Goal: Task Accomplishment & Management: Use online tool/utility

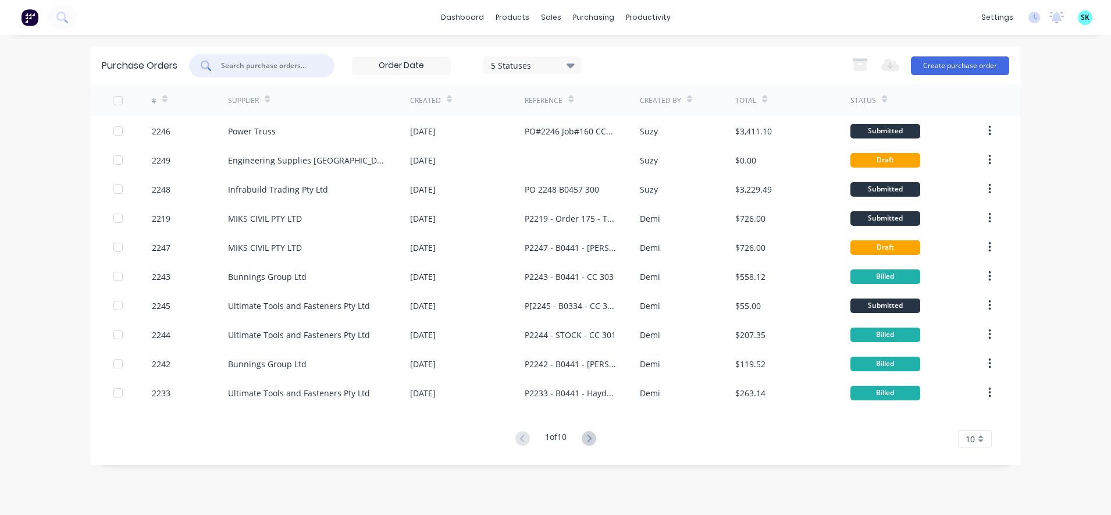
click at [250, 69] on input "text" at bounding box center [268, 66] width 97 height 12
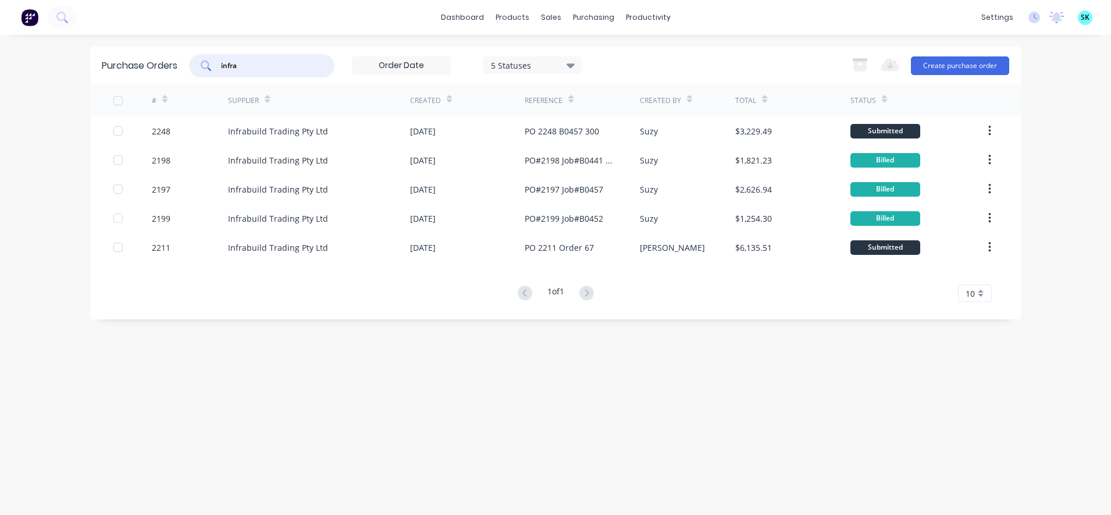
type input "infra"
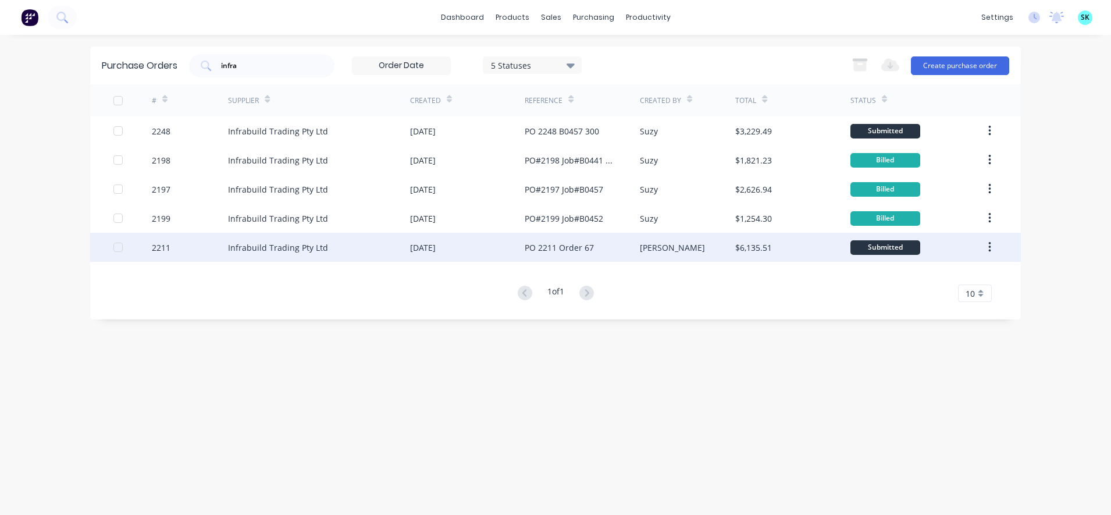
click at [648, 251] on div "[PERSON_NAME]" at bounding box center [672, 247] width 65 height 12
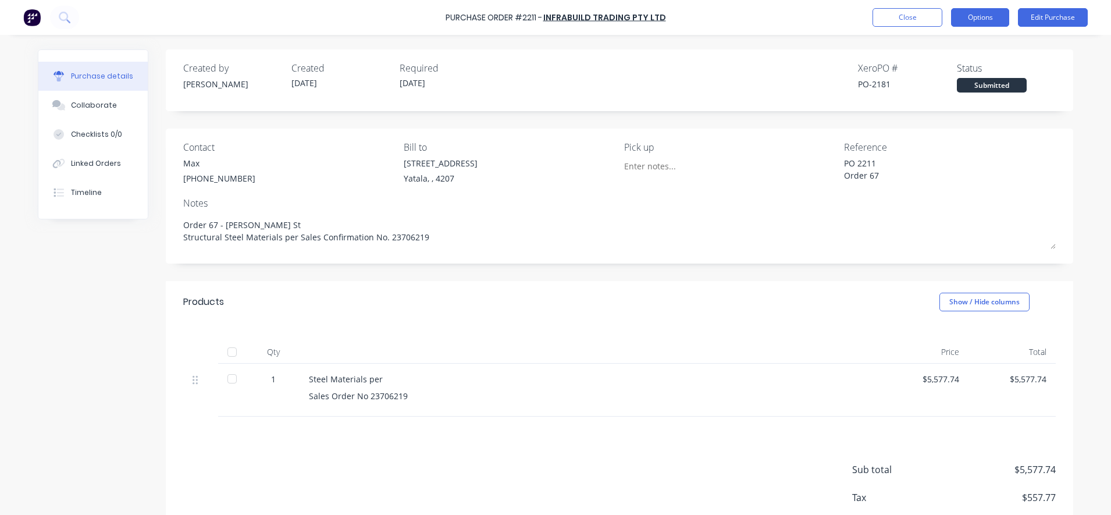
click at [975, 17] on button "Options" at bounding box center [980, 17] width 58 height 19
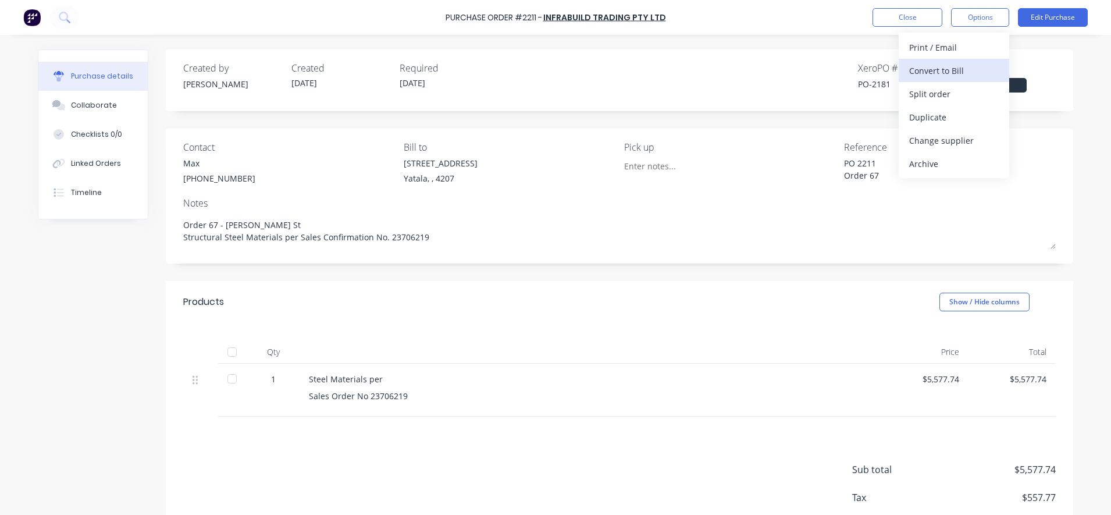
click at [952, 69] on div "Convert to Bill" at bounding box center [954, 70] width 90 height 17
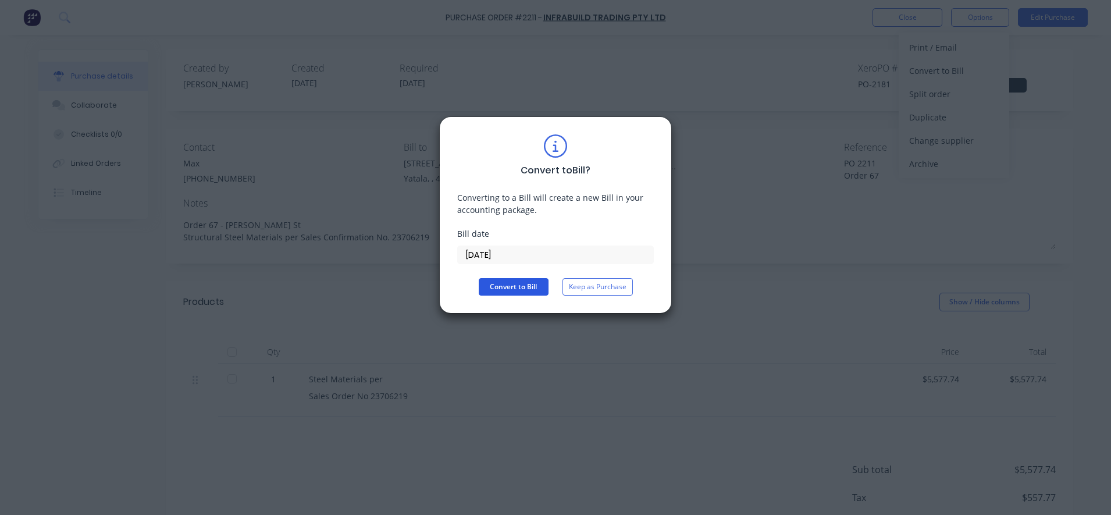
click at [520, 288] on button "Convert to Bill" at bounding box center [514, 286] width 70 height 17
type textarea "x"
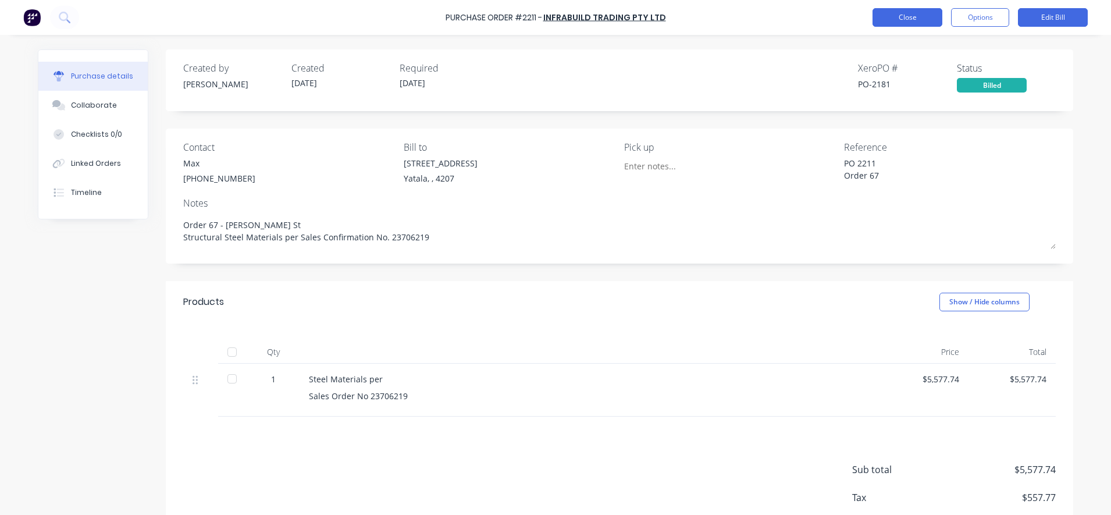
click at [910, 19] on button "Close" at bounding box center [907, 17] width 70 height 19
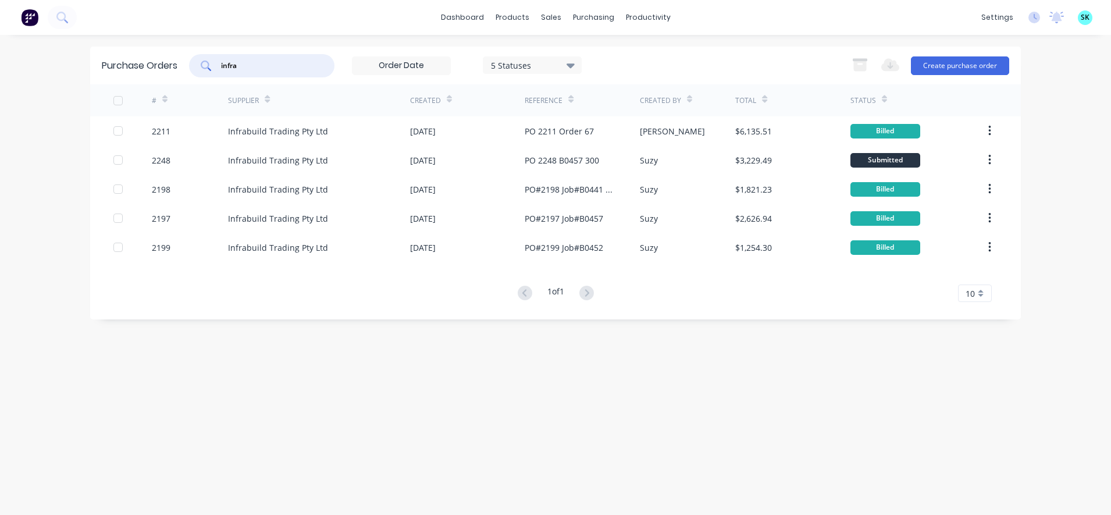
click at [311, 66] on input "infra" at bounding box center [268, 66] width 97 height 12
type input "i"
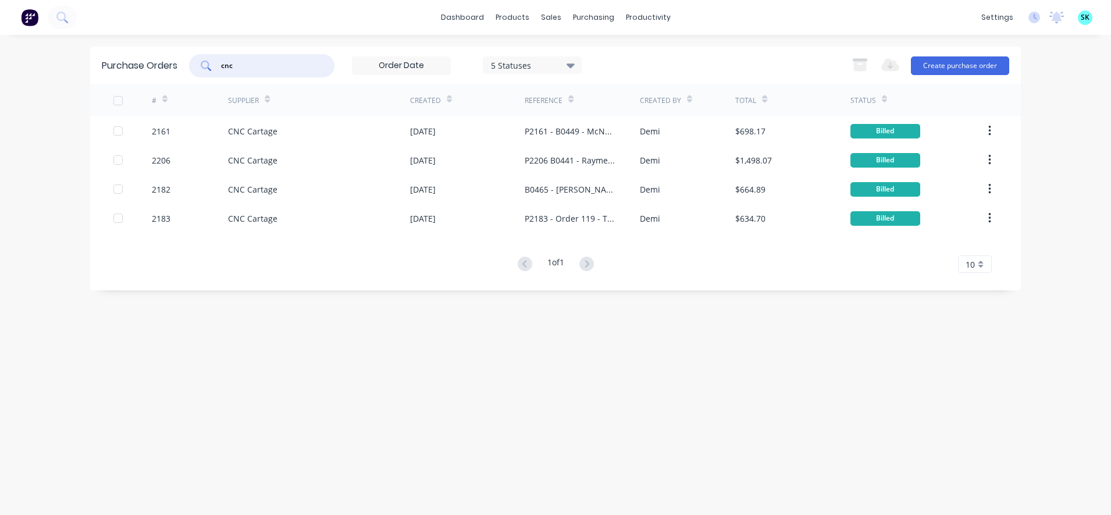
type input "cnc"
